Goal: Information Seeking & Learning: Learn about a topic

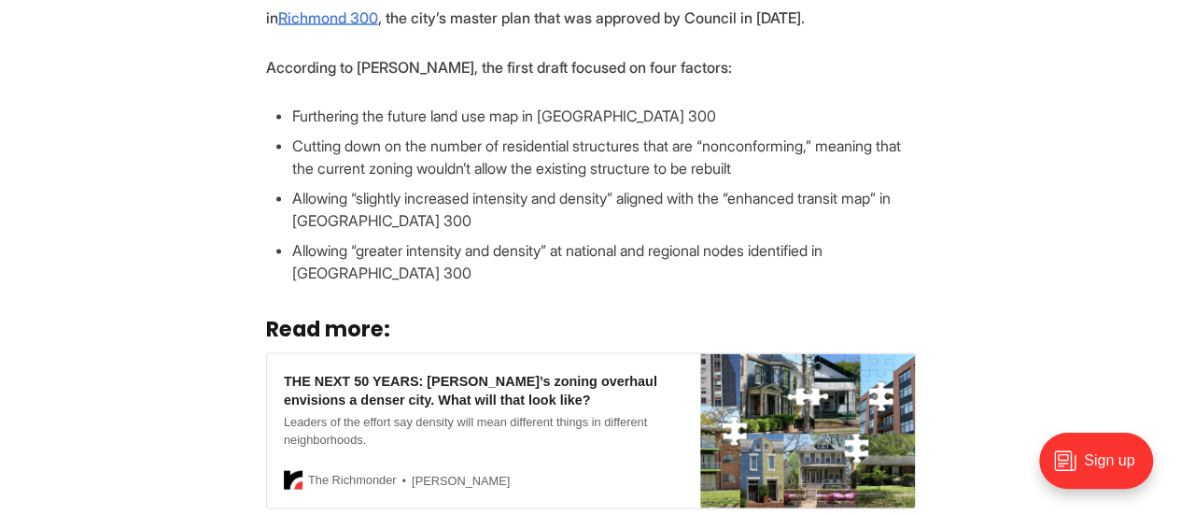
scroll to position [1930, 0]
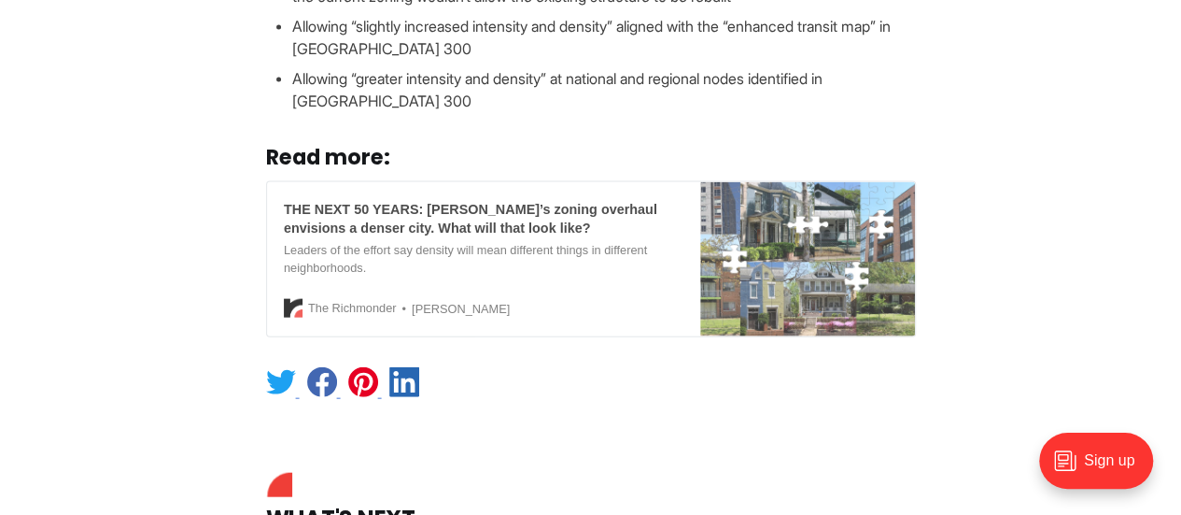
click at [794, 249] on img at bounding box center [807, 259] width 214 height 154
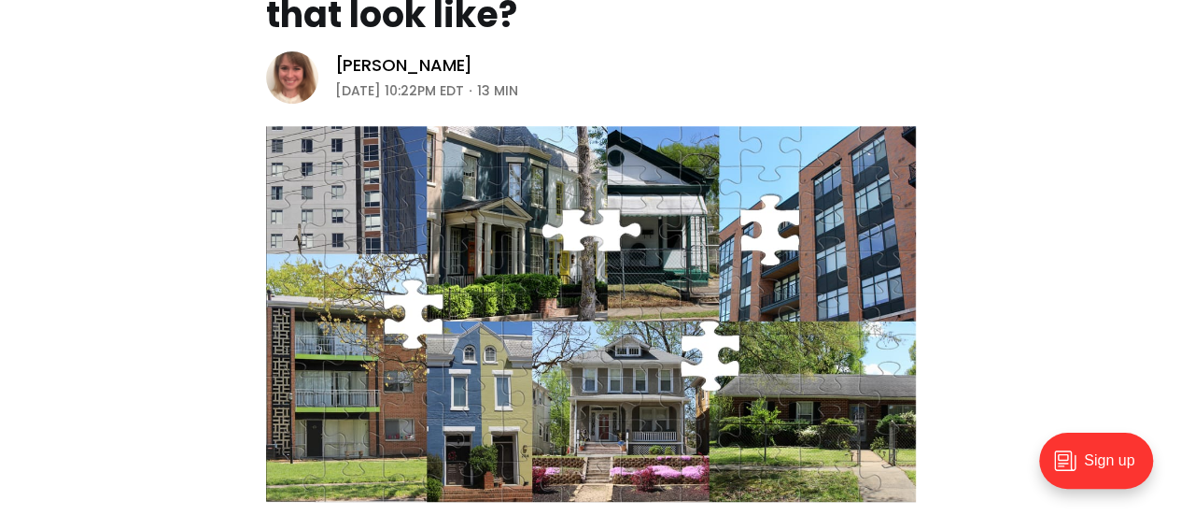
scroll to position [446, 0]
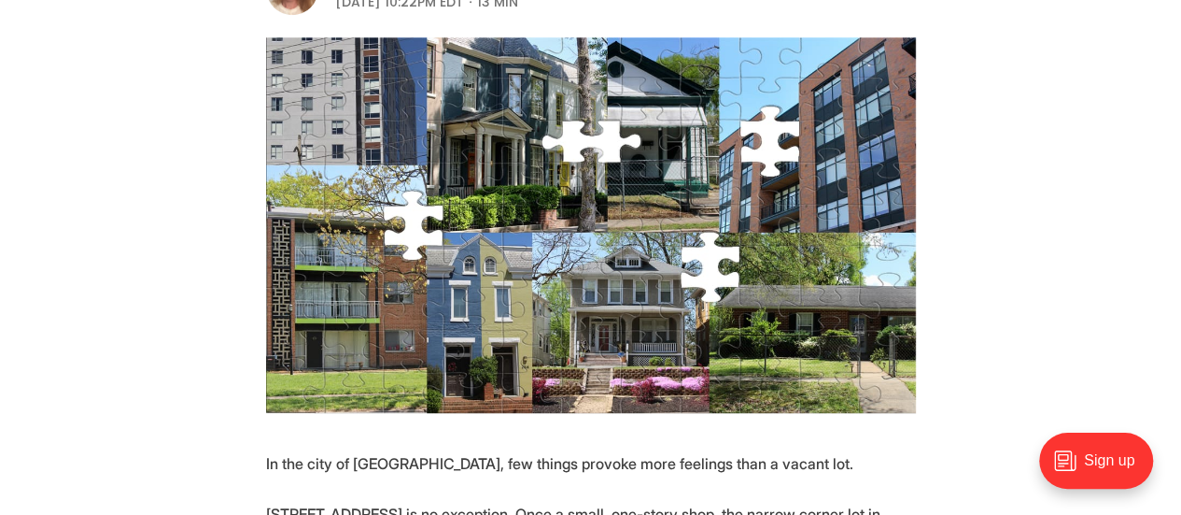
click at [1047, 145] on header "Features THE NEXT 50 YEARS: [PERSON_NAME]’s zoning overhaul envisions a denser …" at bounding box center [590, 83] width 1181 height 657
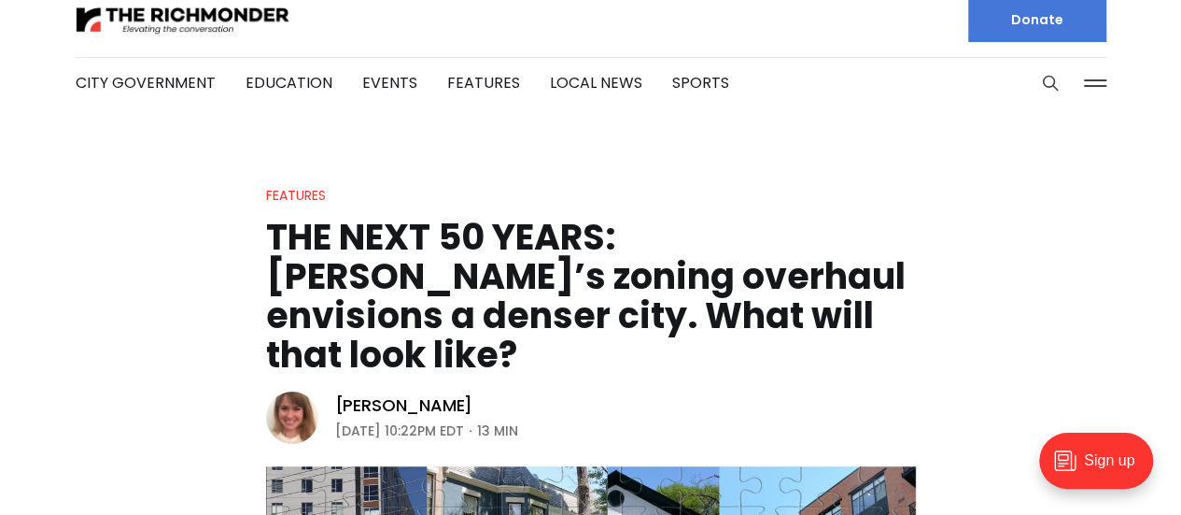
scroll to position [0, 0]
